Goal: Task Accomplishment & Management: Manage account settings

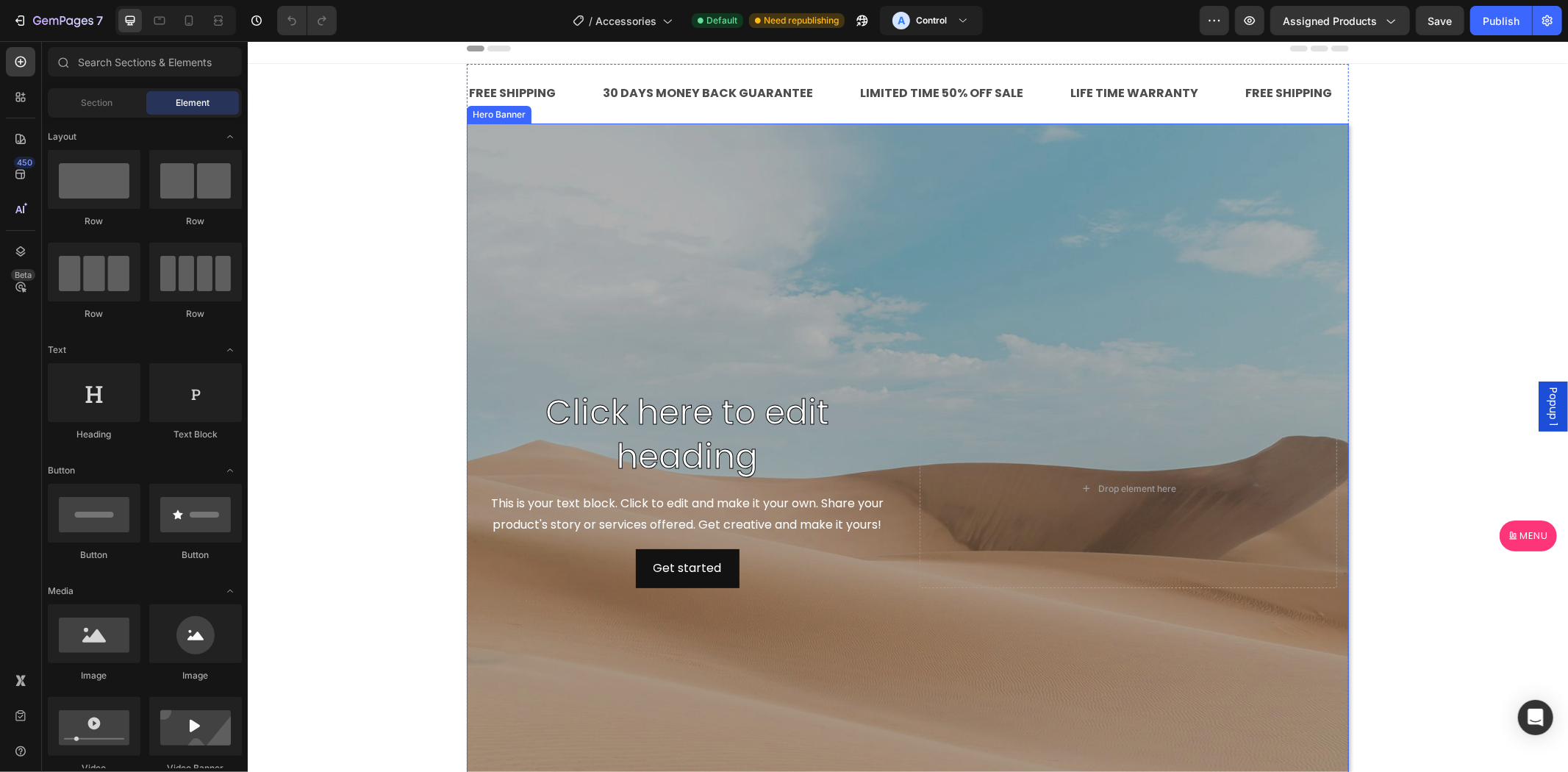
scroll to position [545, 0]
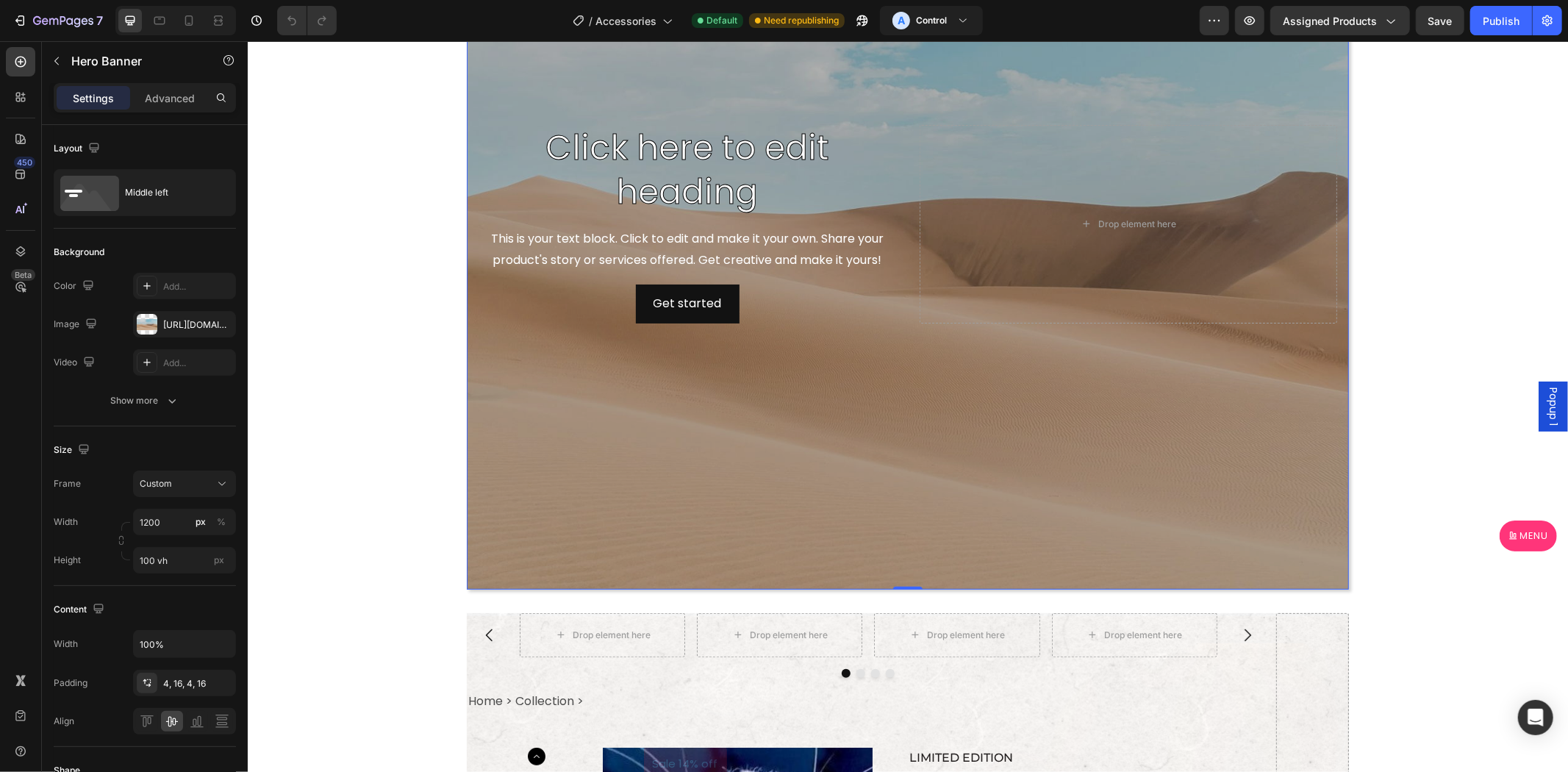
scroll to position [136, 0]
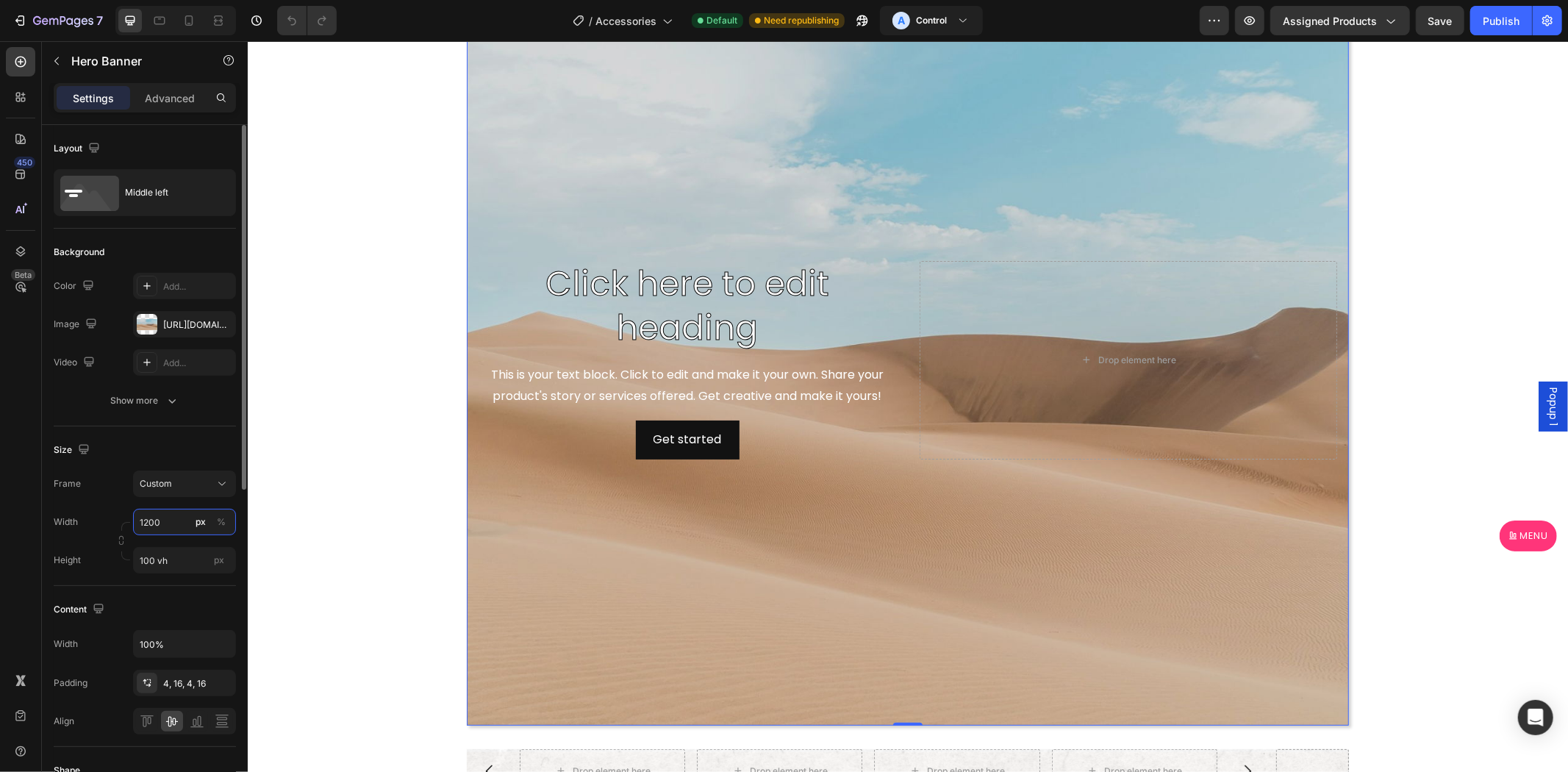
click at [164, 515] on input "1200" at bounding box center [184, 521] width 103 height 26
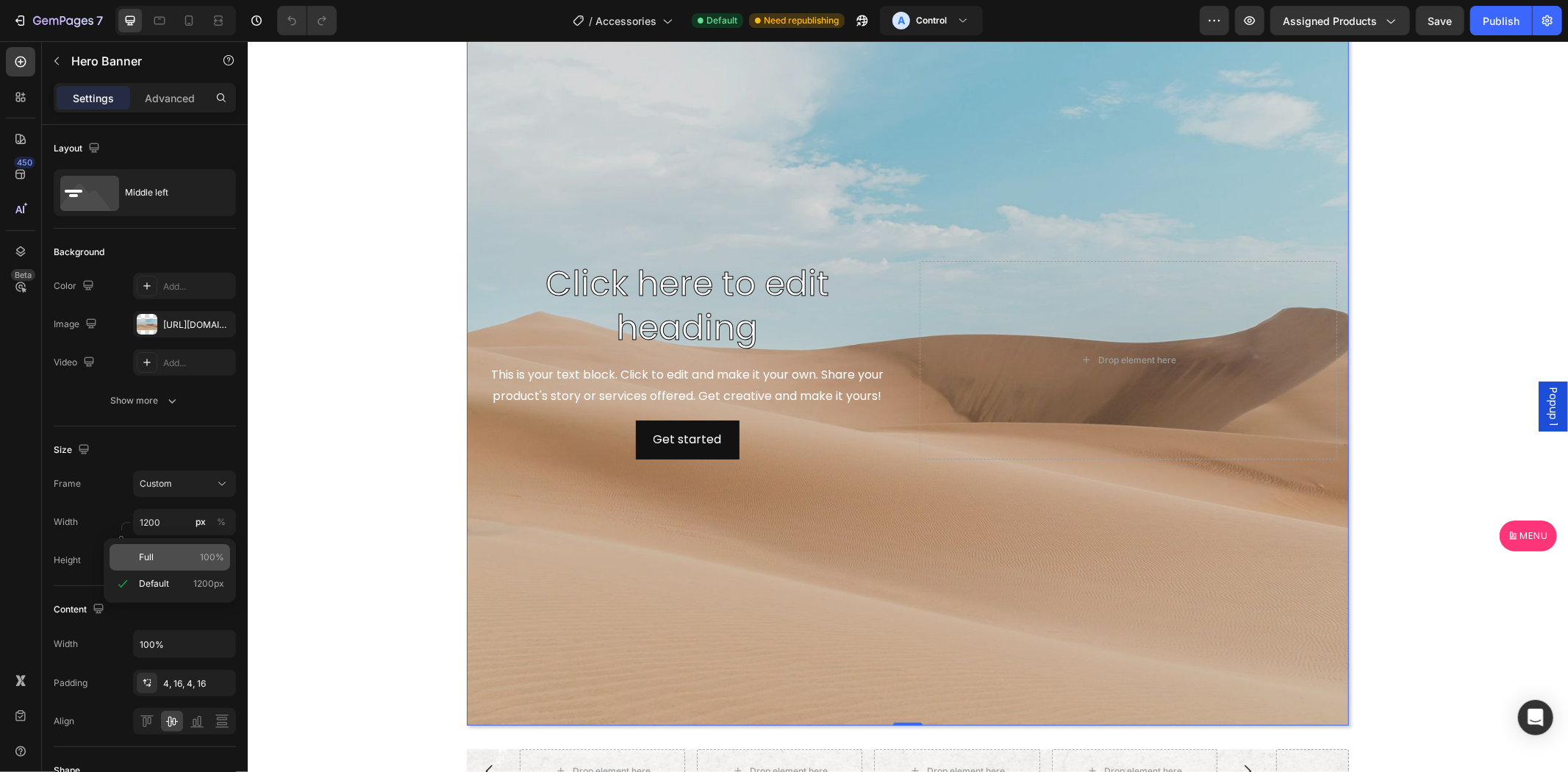
click at [175, 561] on p "Full 100%" at bounding box center [181, 558] width 85 height 14
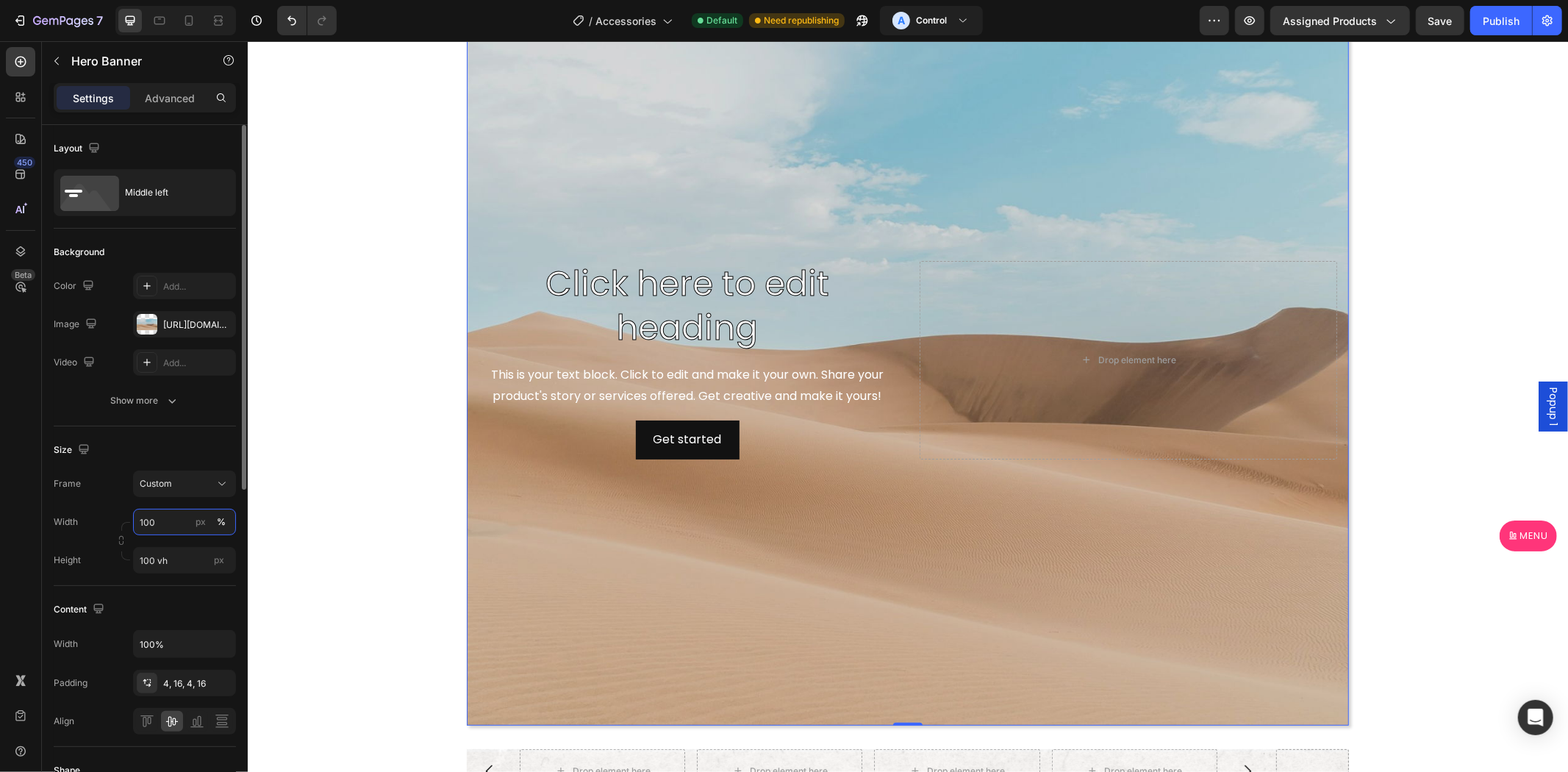
click at [181, 515] on input "100" at bounding box center [184, 521] width 103 height 26
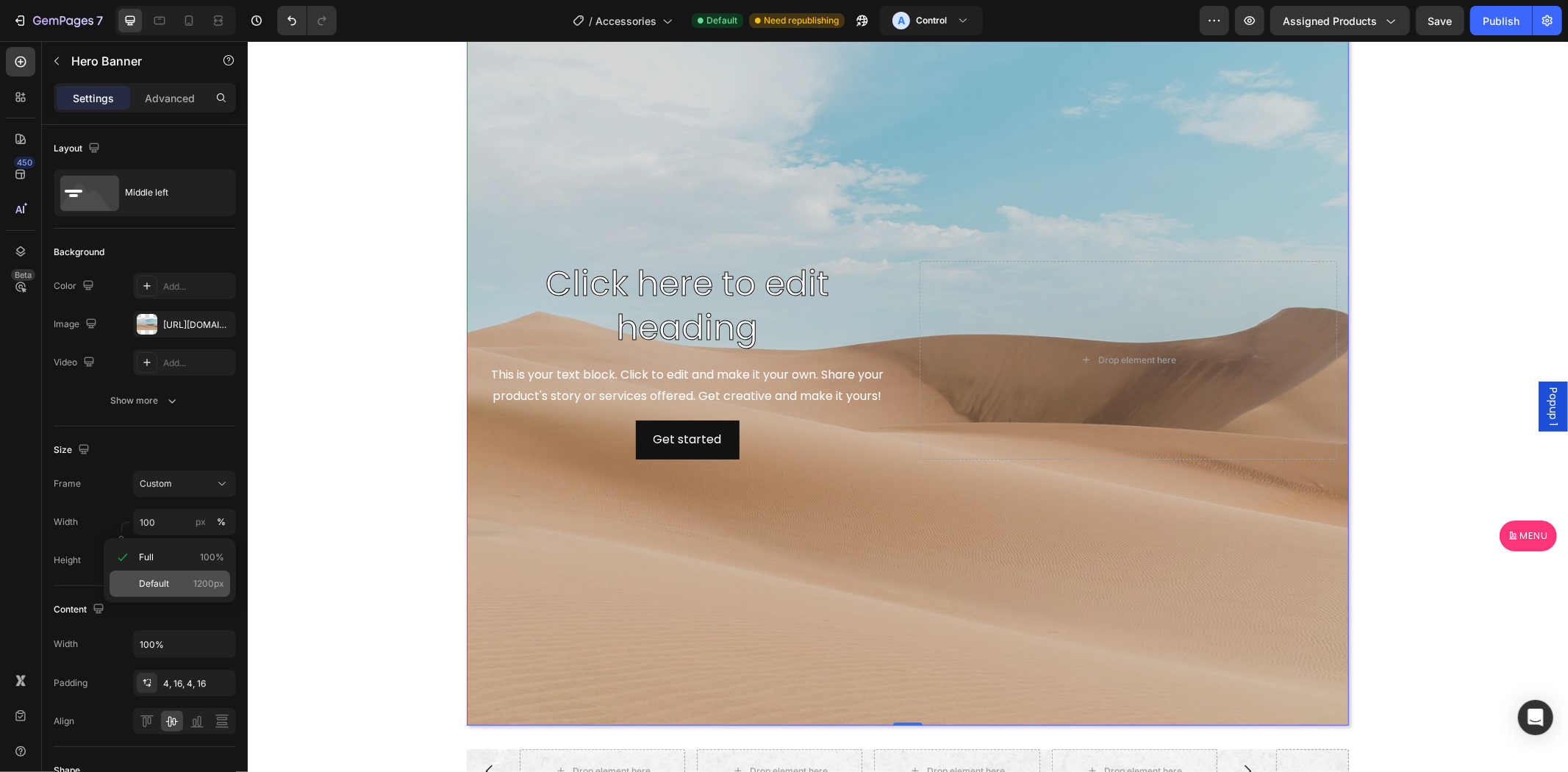
click at [180, 589] on p "Default 1200px" at bounding box center [181, 584] width 85 height 14
type input "1200"
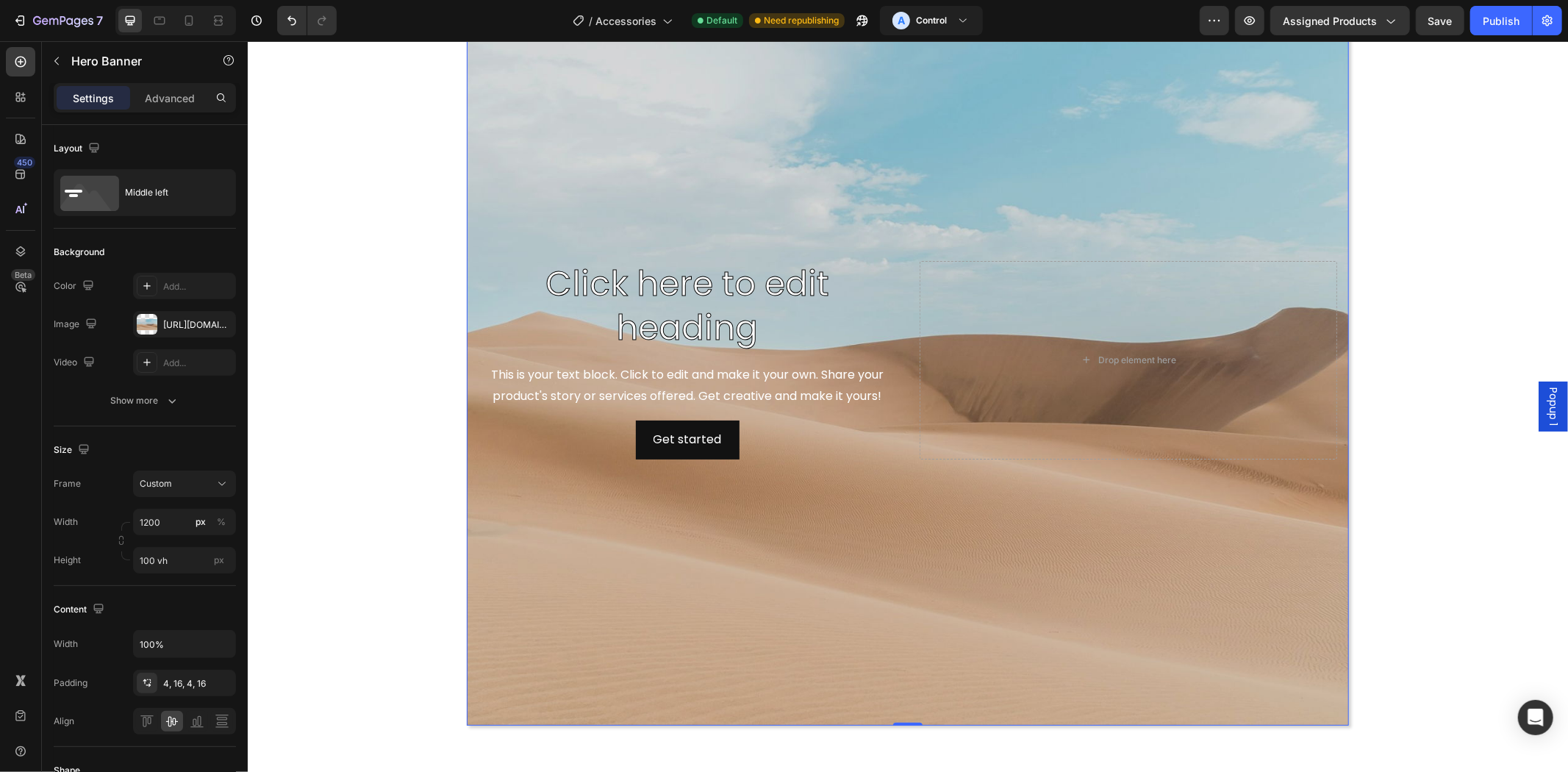
scroll to position [0, 0]
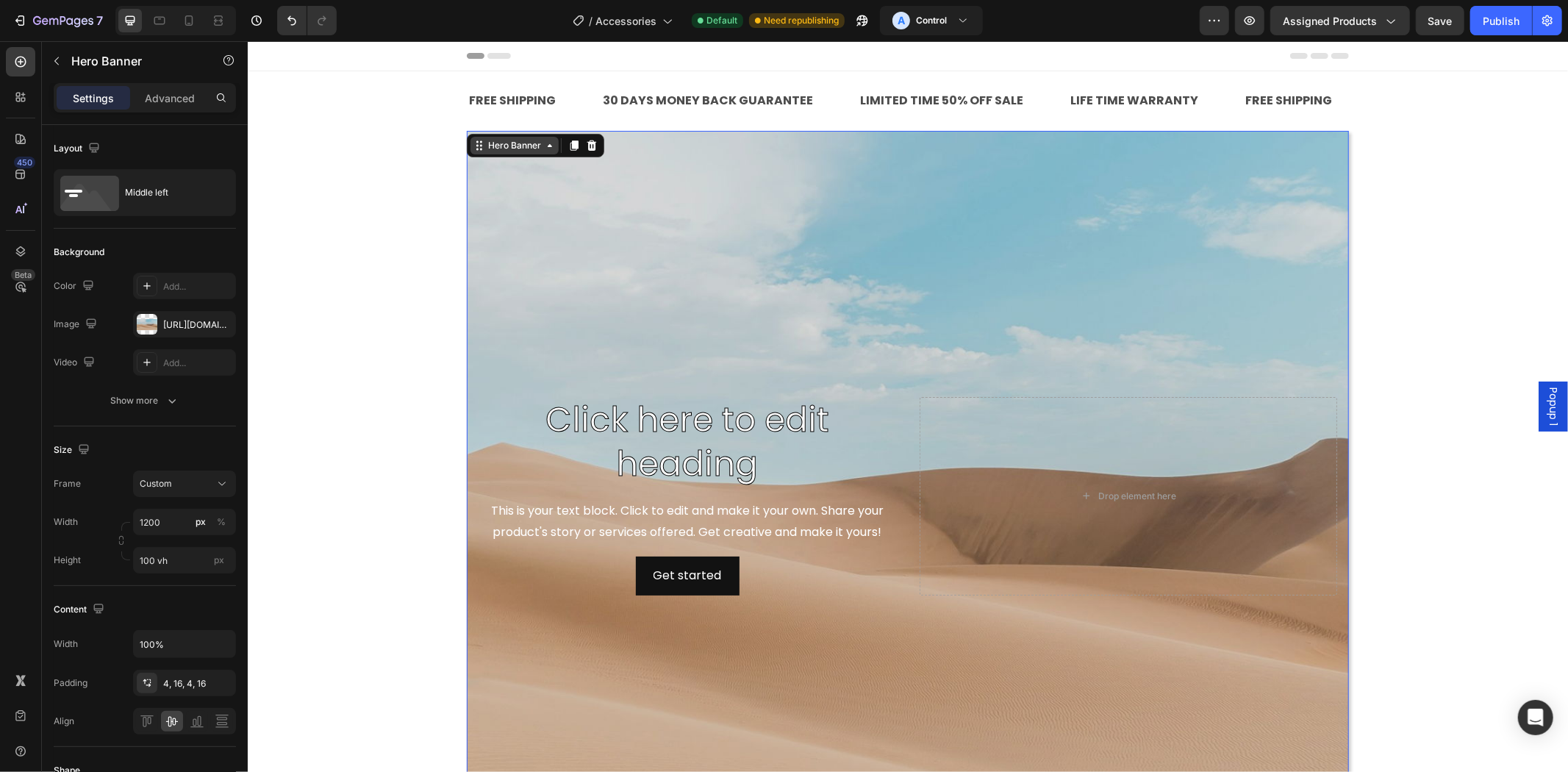
click at [475, 142] on icon at bounding box center [479, 145] width 12 height 12
click at [484, 121] on div "Section" at bounding box center [492, 119] width 38 height 9
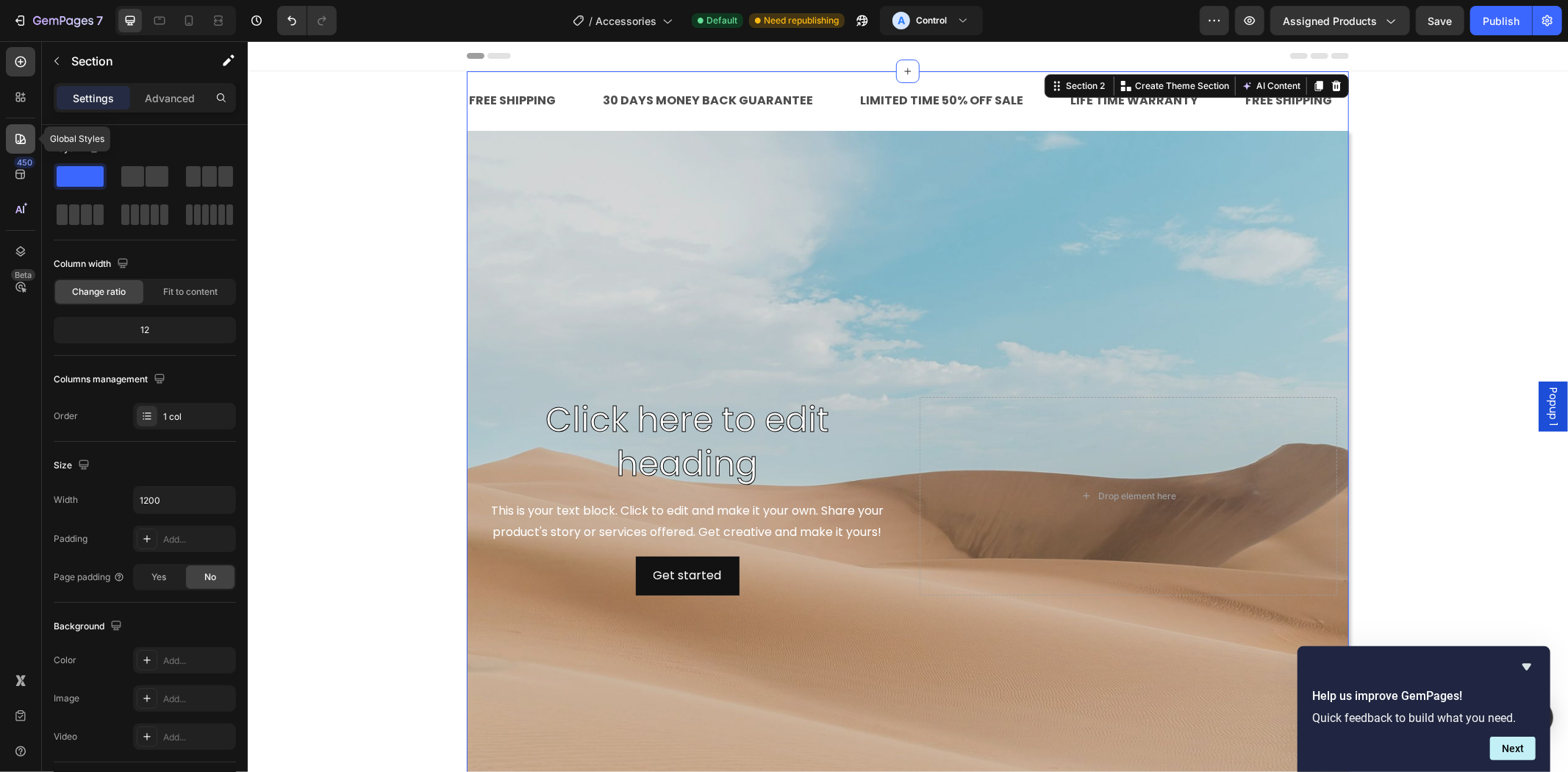
click at [17, 143] on icon at bounding box center [20, 139] width 11 height 11
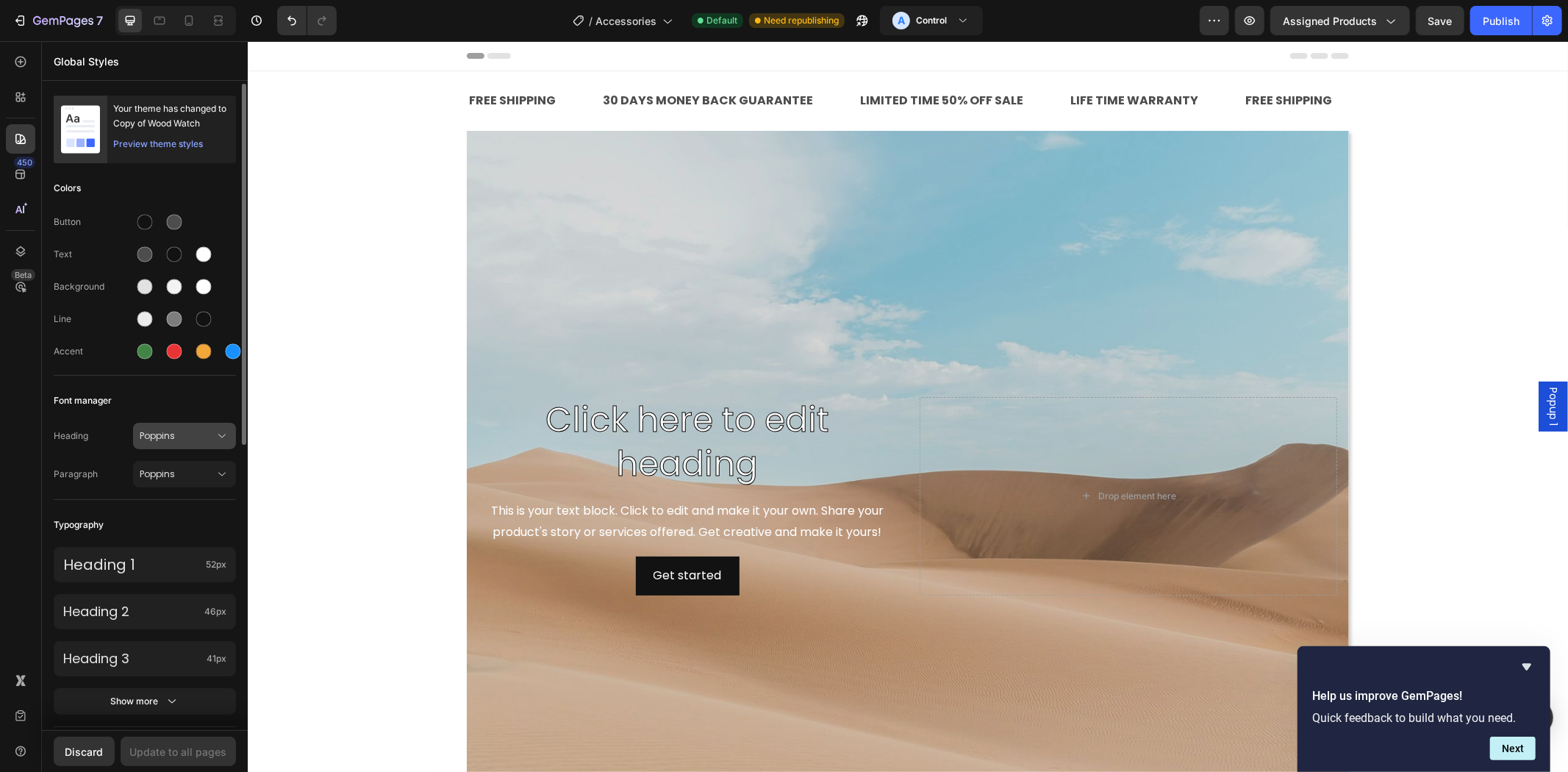
drag, startPoint x: 187, startPoint y: 438, endPoint x: 181, endPoint y: 444, distance: 8.5
click at [187, 438] on span "Poppins" at bounding box center [176, 436] width 75 height 14
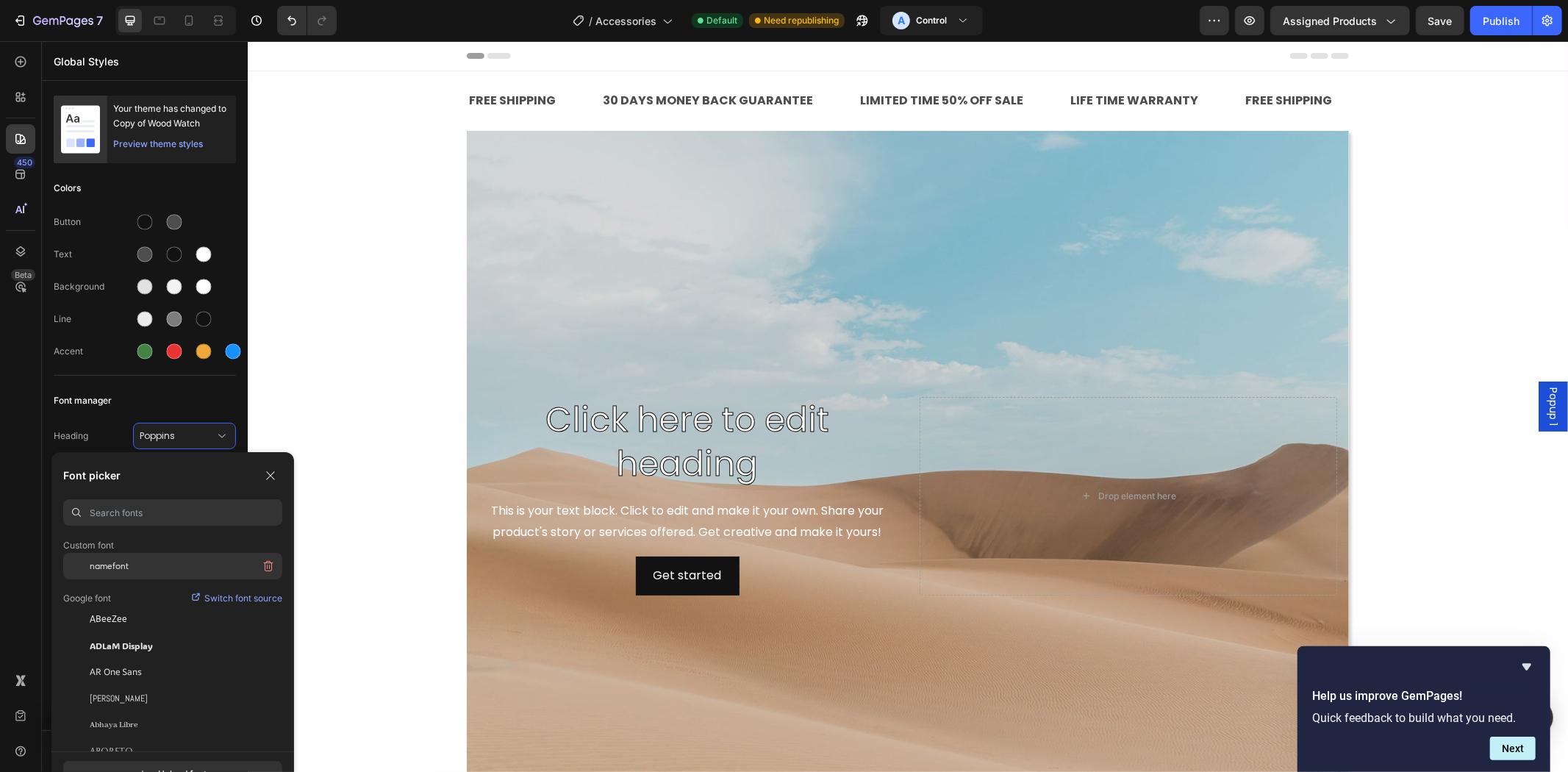
scroll to position [136, 0]
click at [164, 603] on div "ABeeZee" at bounding box center [173, 611] width 219 height 26
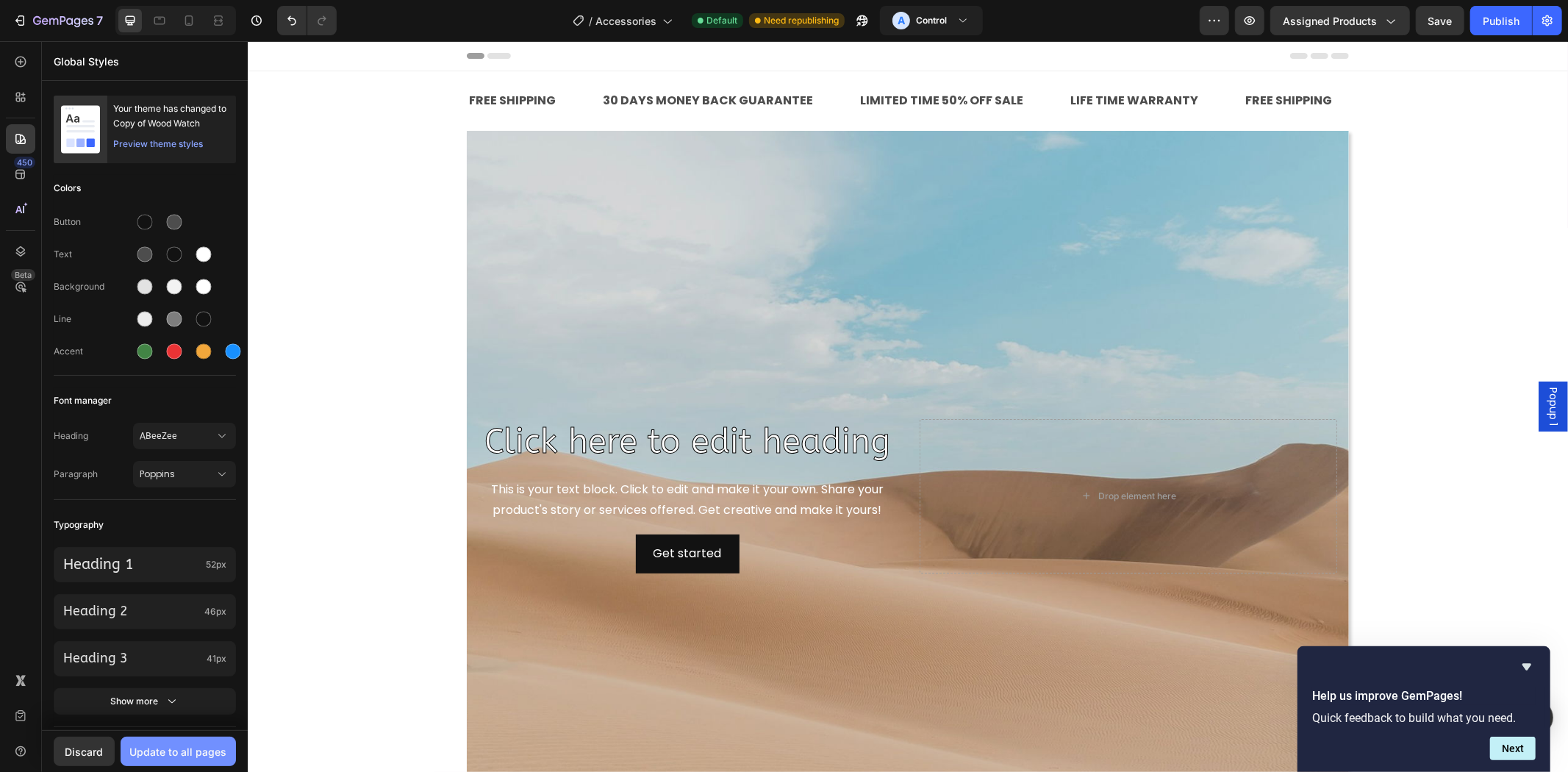
click at [192, 763] on button "Update to all pages" at bounding box center [178, 752] width 115 height 29
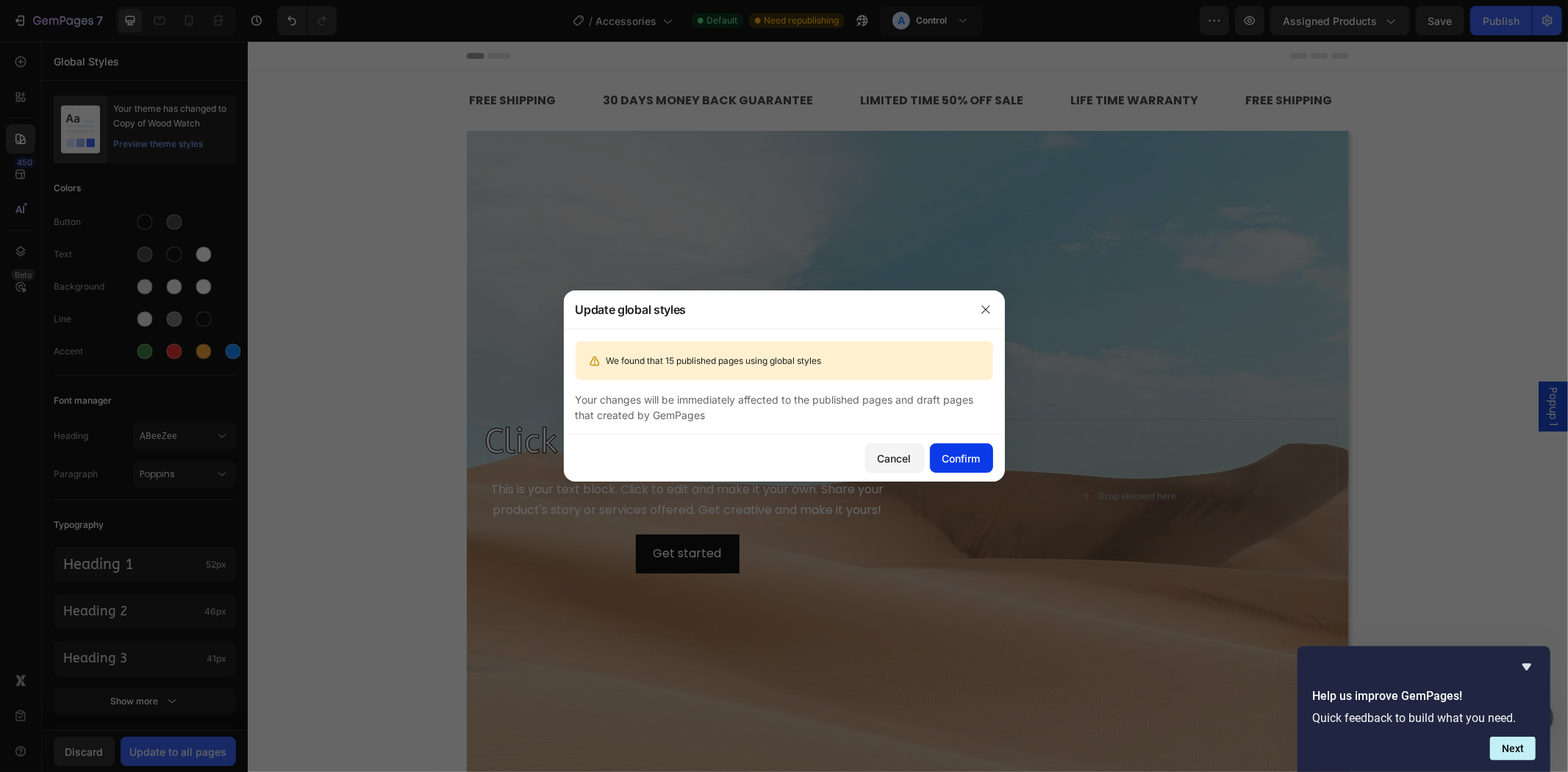
click at [968, 453] on div "Confirm" at bounding box center [962, 458] width 38 height 15
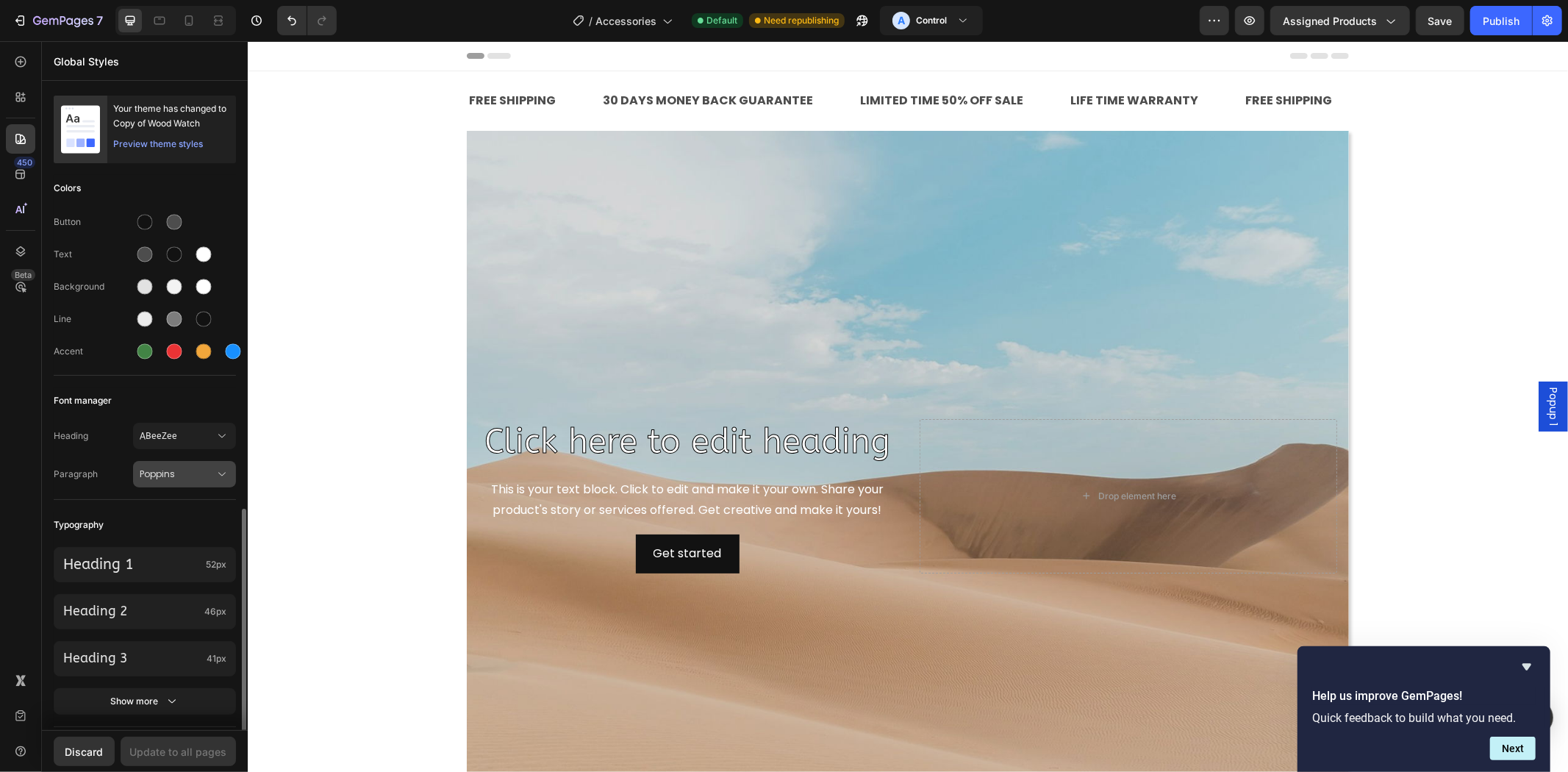
scroll to position [510, 0]
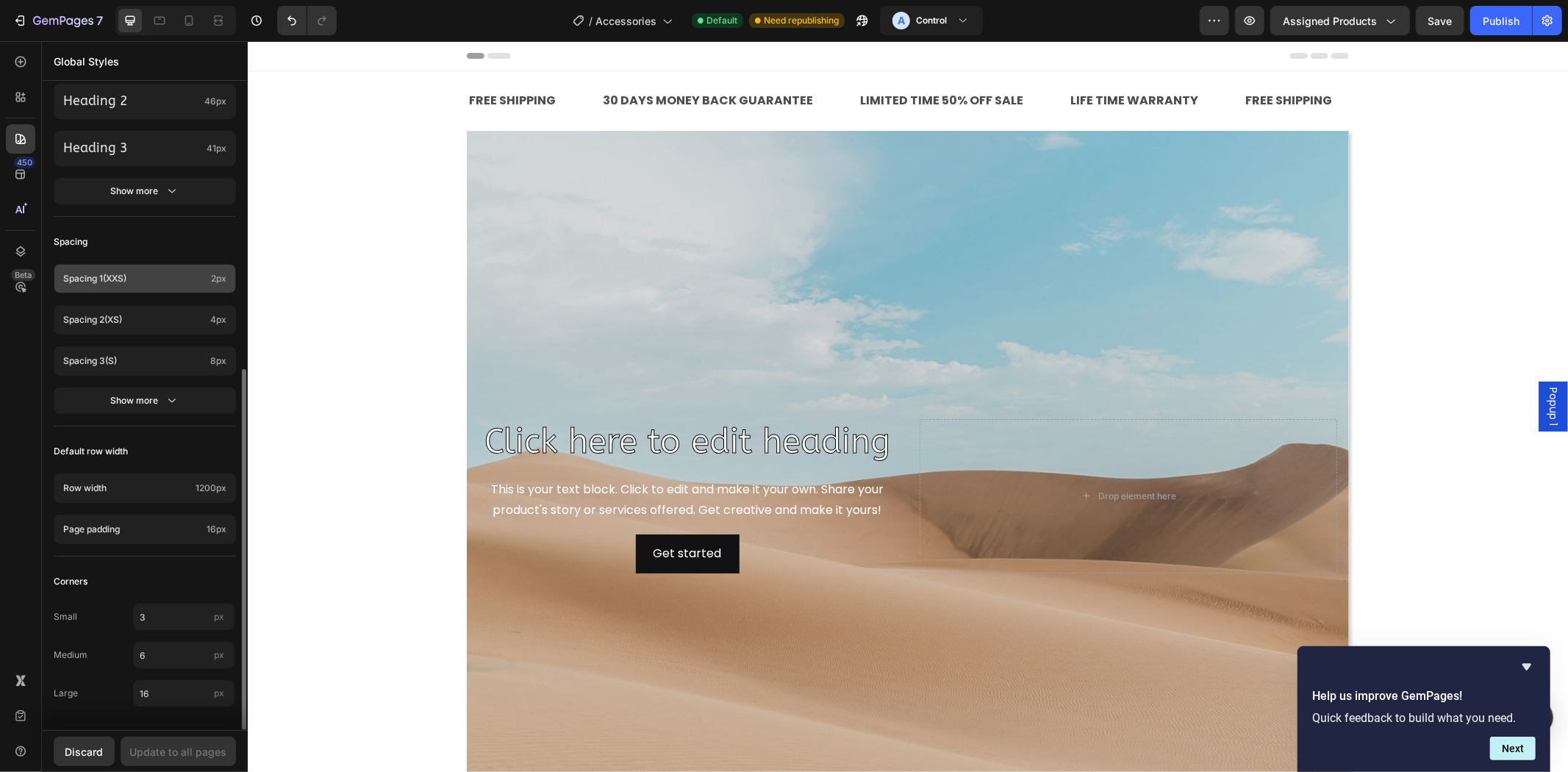
click at [167, 288] on div "Spacing 1 (xxs) 2px" at bounding box center [145, 278] width 183 height 29
click at [167, 284] on p "Spacing 1 (xxs)" at bounding box center [134, 279] width 142 height 14
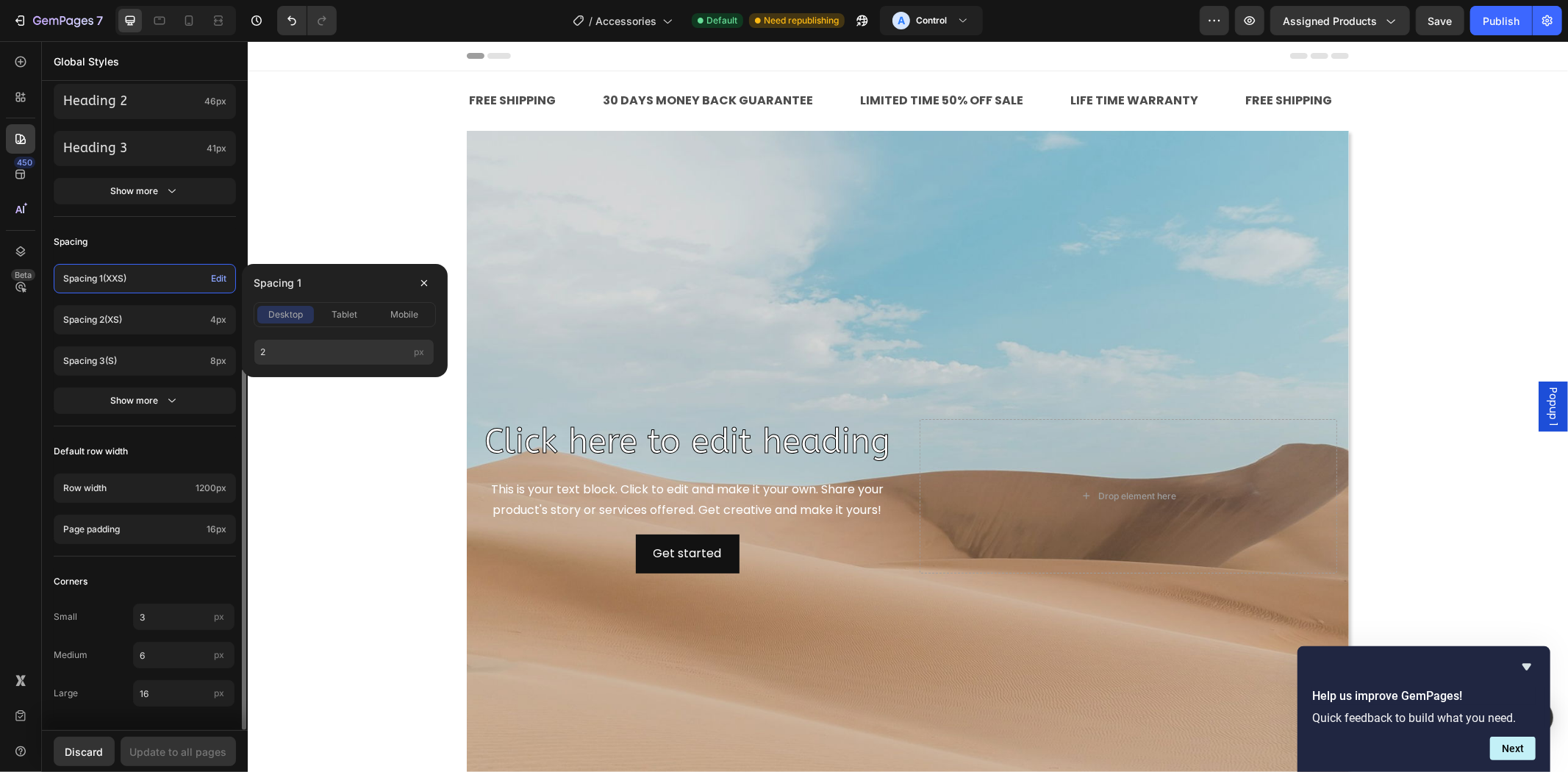
scroll to position [238, 0]
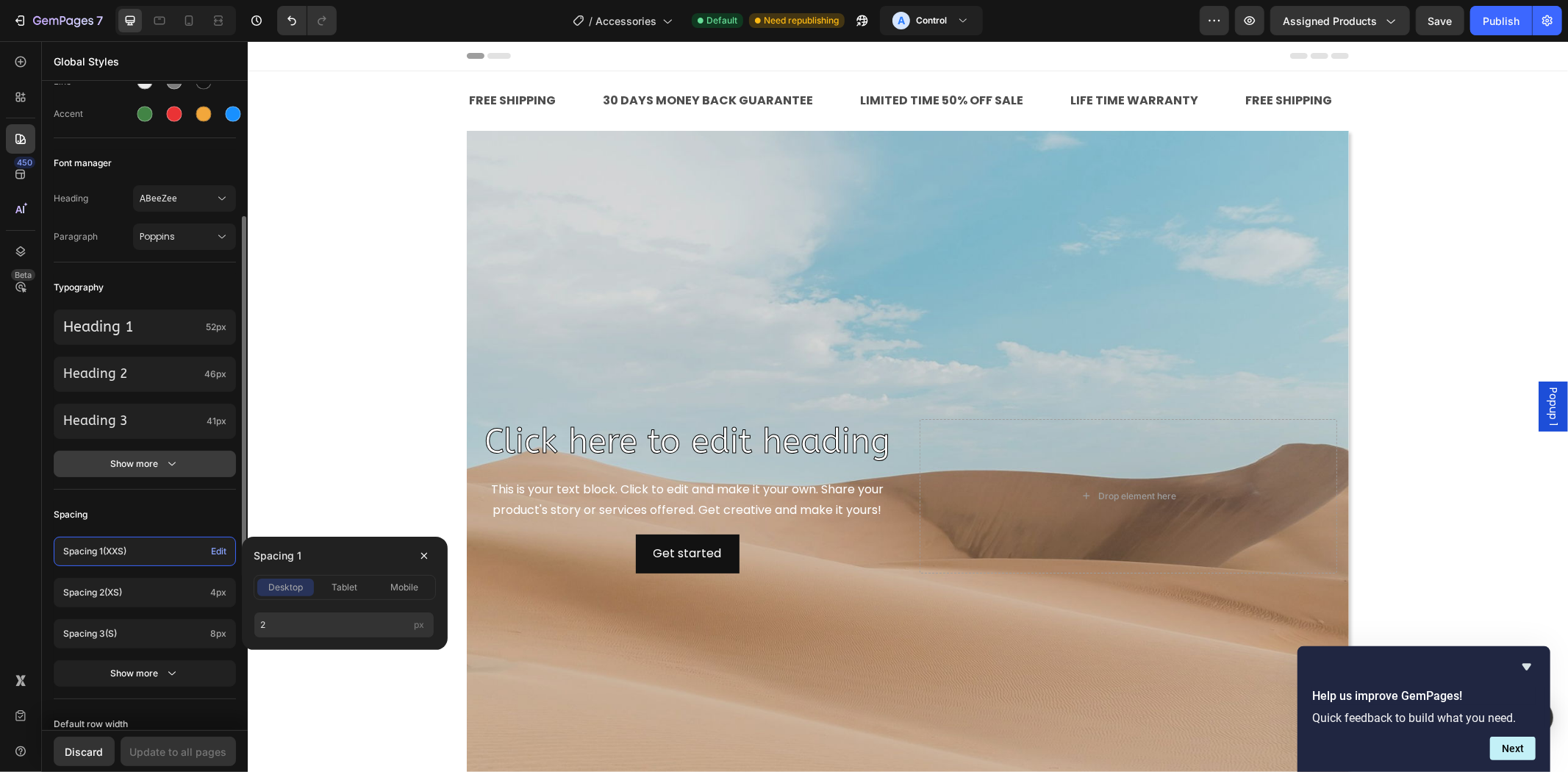
click at [183, 461] on button "Show more" at bounding box center [145, 463] width 183 height 26
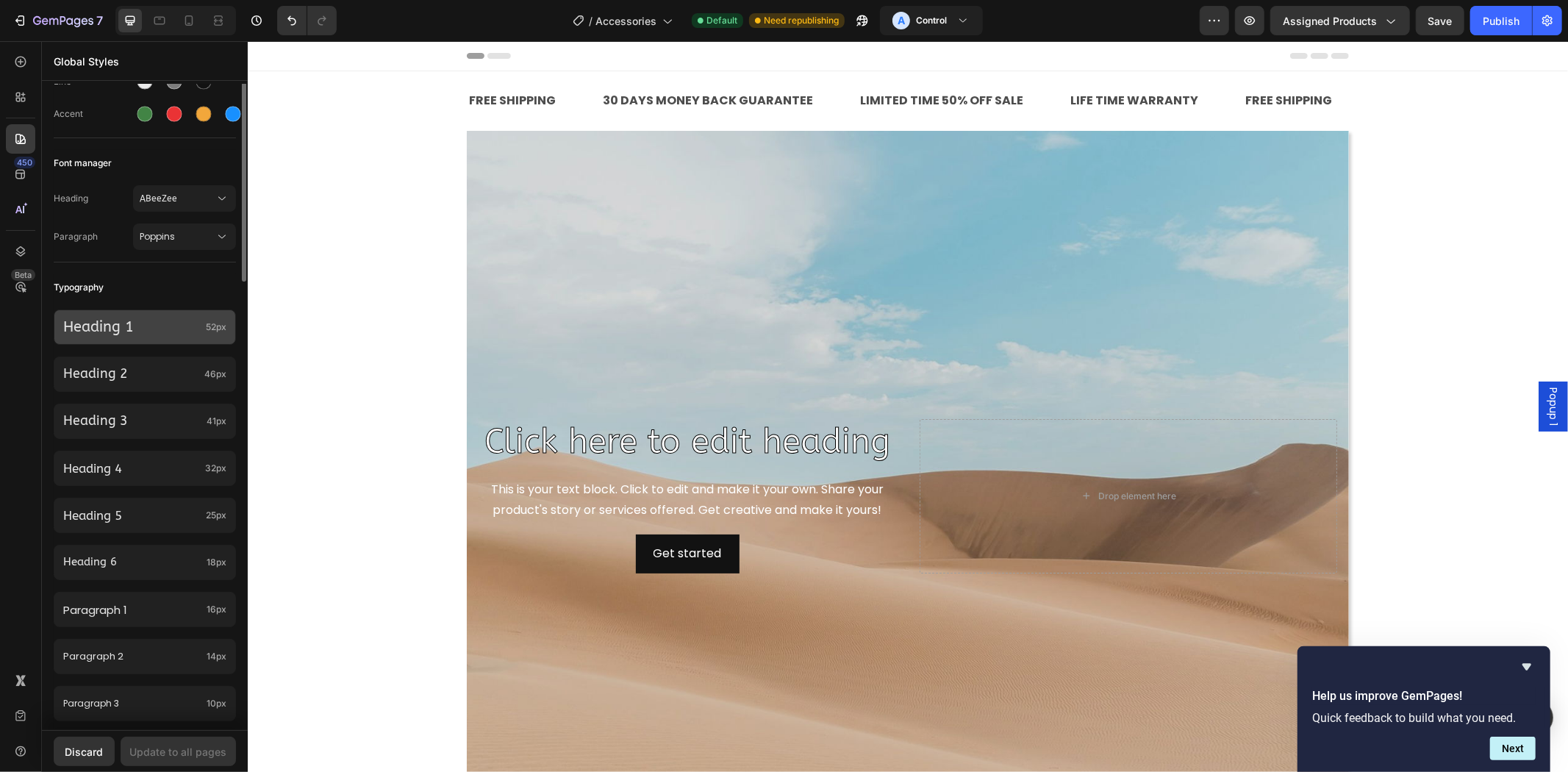
scroll to position [101, 0]
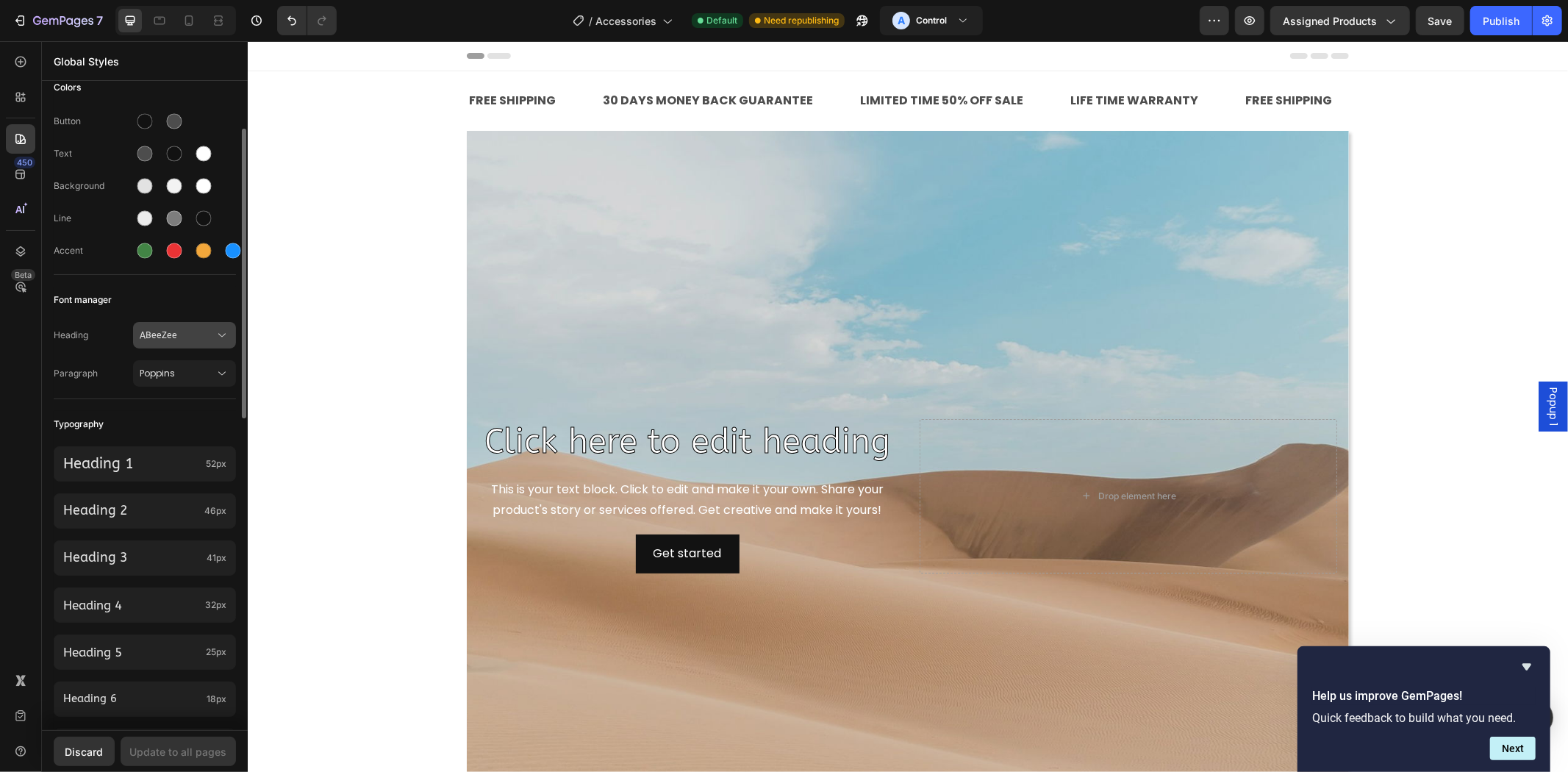
click at [170, 337] on span "ABeeZee" at bounding box center [176, 336] width 75 height 14
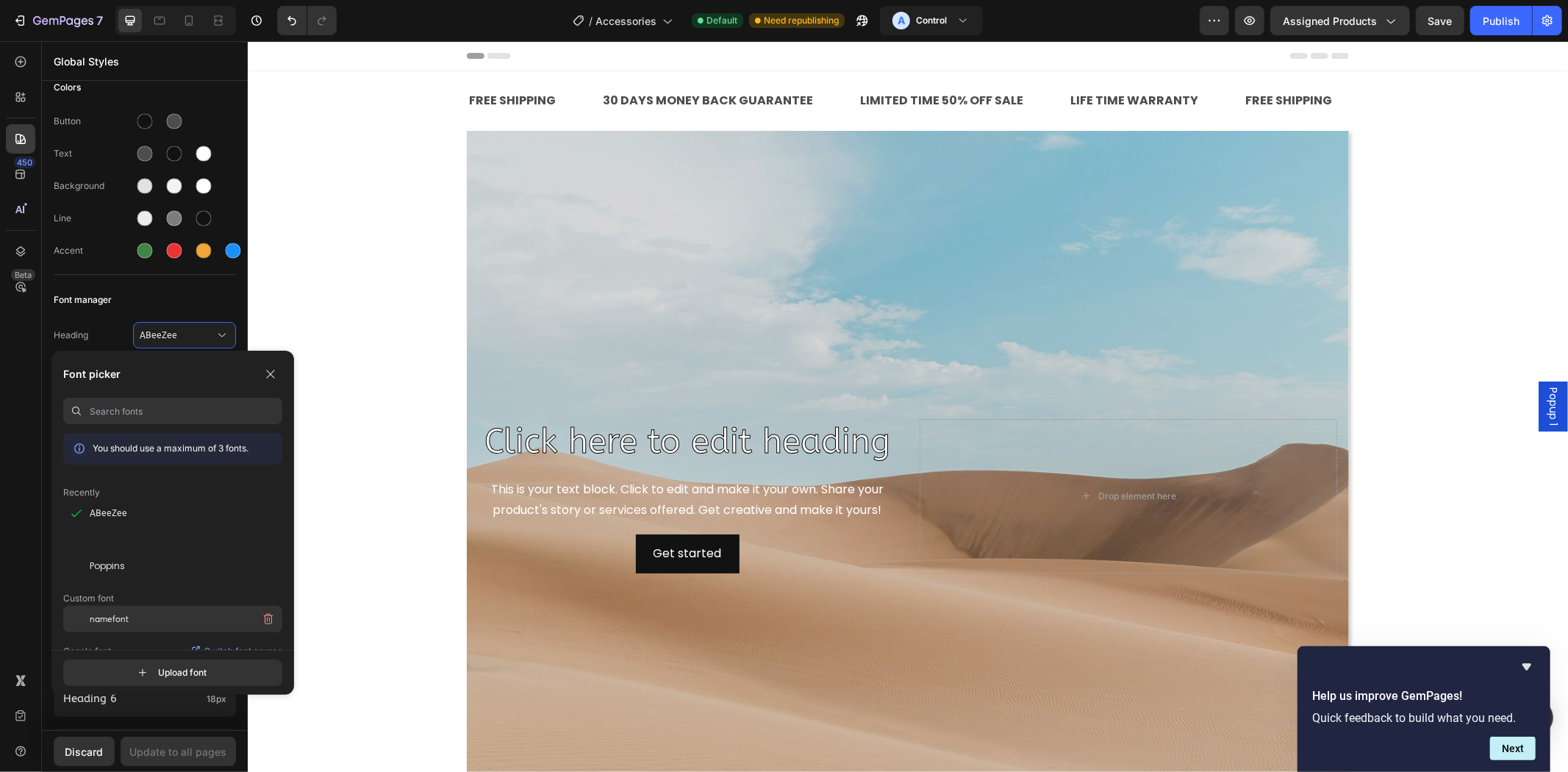
scroll to position [0, 0]
click at [147, 570] on div "Poppins" at bounding box center [186, 567] width 192 height 14
